Goal: Task Accomplishment & Management: Manage account settings

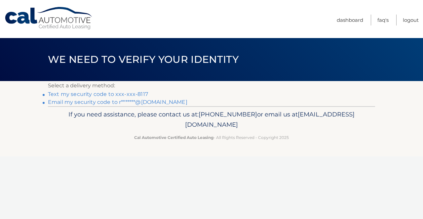
click at [119, 95] on link "Text my security code to xxx-xxx-8117" at bounding box center [98, 94] width 100 height 6
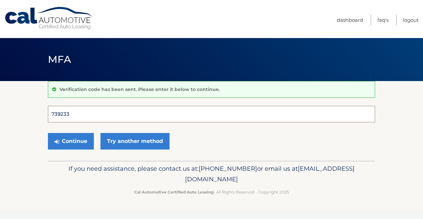
type input "739233"
click at [71, 141] on button "Continue" at bounding box center [71, 141] width 46 height 17
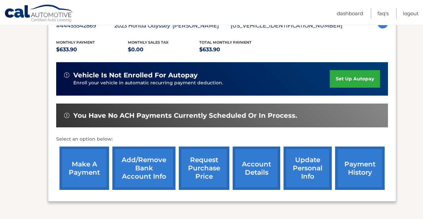
scroll to position [150, 0]
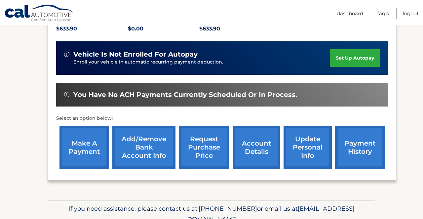
click at [89, 147] on link "make a payment" at bounding box center [84, 147] width 50 height 43
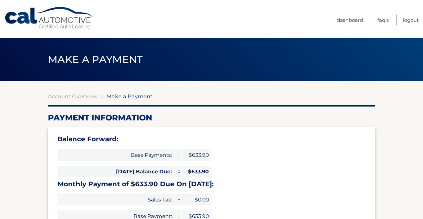
select select "YjMxMjRmMTItN2MxMy00MjczLWExNmEtOTEwZjNhNmQxYTli"
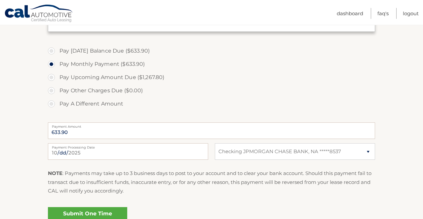
scroll to position [216, 0]
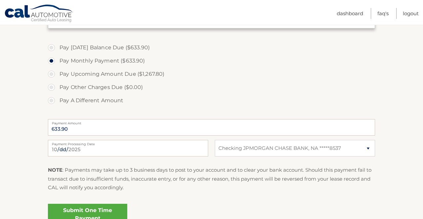
click at [77, 213] on link "Submit One Time Payment" at bounding box center [87, 214] width 79 height 21
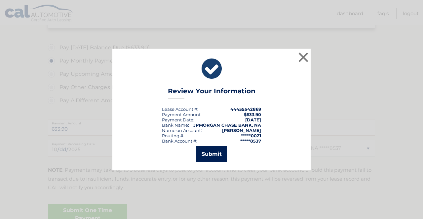
click at [208, 154] on button "Submit" at bounding box center [211, 154] width 31 height 16
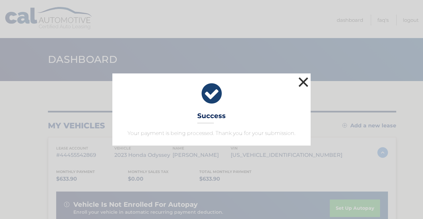
click at [301, 78] on button "×" at bounding box center [303, 81] width 13 height 13
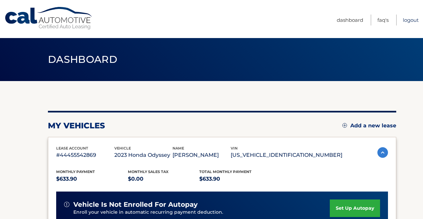
click at [410, 19] on link "Logout" at bounding box center [411, 20] width 16 height 11
